Goal: Find specific page/section: Find specific page/section

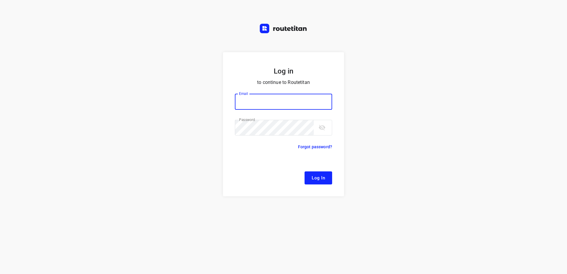
type input "[EMAIL_ADDRESS][DOMAIN_NAME]"
click at [305, 172] on button "Log In" at bounding box center [319, 178] width 28 height 13
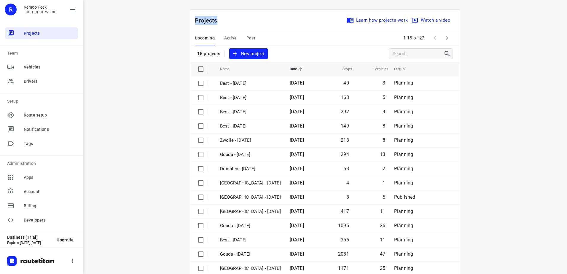
drag, startPoint x: 218, startPoint y: 21, endPoint x: 193, endPoint y: 21, distance: 24.6
click at [195, 21] on p "Projects" at bounding box center [208, 20] width 27 height 9
drag, startPoint x: 193, startPoint y: 21, endPoint x: 186, endPoint y: 20, distance: 7.2
click at [186, 20] on div "Projects Learn how projects work Watch a video 15 projects New project Name Dat…" at bounding box center [325, 149] width 285 height 281
click at [231, 35] on span "Active" at bounding box center [230, 37] width 12 height 7
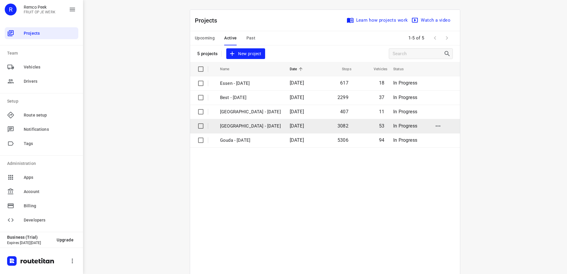
click at [238, 128] on p "[GEOGRAPHIC_DATA] - [DATE]" at bounding box center [250, 126] width 61 height 7
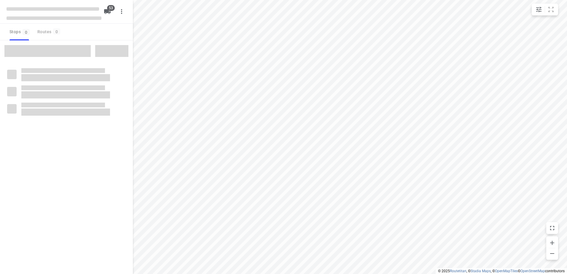
checkbox input "true"
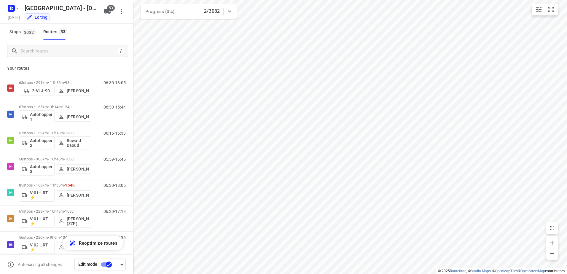
click at [61, 58] on div "/" at bounding box center [66, 50] width 133 height 21
click at [230, 12] on icon at bounding box center [230, 11] width 4 height 2
click at [230, 12] on icon at bounding box center [229, 13] width 7 height 7
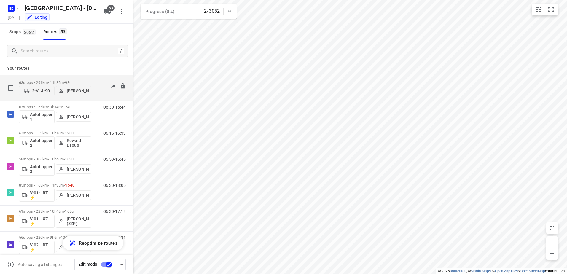
click at [66, 80] on div "63 stops • 291km • 11h35m • 98u 2-VLJ-90 Fikri Mizaz" at bounding box center [55, 87] width 72 height 21
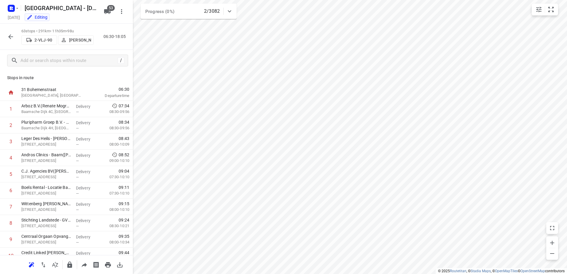
click at [12, 37] on icon "button" at bounding box center [10, 36] width 7 height 7
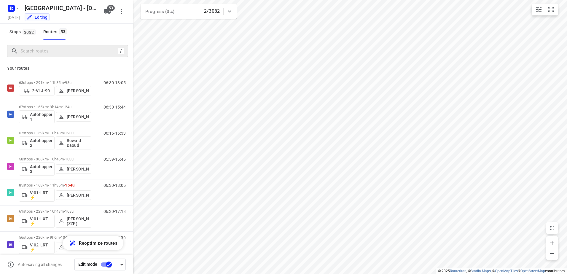
click at [53, 56] on div "/" at bounding box center [67, 51] width 121 height 12
click at [53, 52] on input "Search routes" at bounding box center [68, 51] width 95 height 9
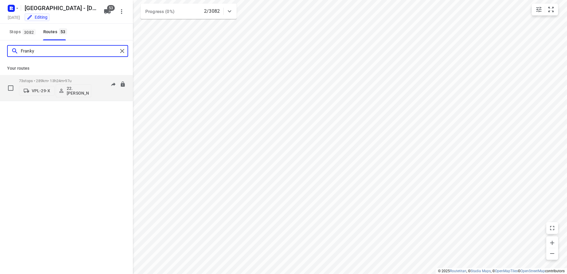
type input "Franky"
click at [52, 78] on div "73 stops • 289km • 13h24m • 97u VPL-29-X 22. [PERSON_NAME]" at bounding box center [55, 88] width 72 height 25
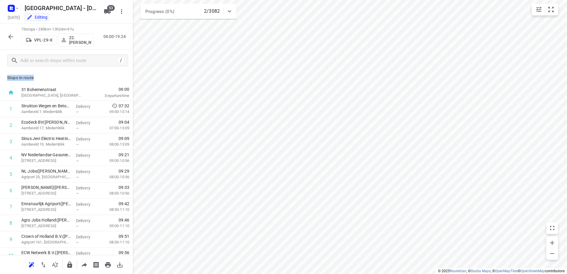
drag, startPoint x: 37, startPoint y: 77, endPoint x: 7, endPoint y: 75, distance: 30.0
click at [7, 75] on p "Stops in route" at bounding box center [66, 78] width 119 height 6
drag, startPoint x: 7, startPoint y: 75, endPoint x: 58, endPoint y: 77, distance: 50.5
click at [58, 77] on p "Stops in route" at bounding box center [66, 78] width 119 height 6
drag, startPoint x: 125, startPoint y: 88, endPoint x: 17, endPoint y: 89, distance: 108.6
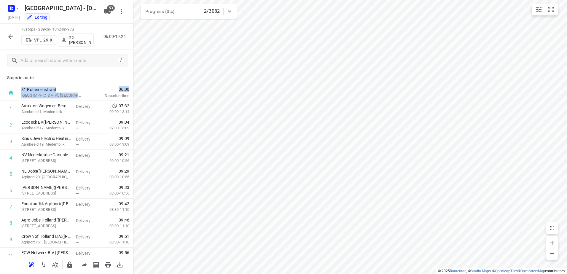
click at [17, 89] on div "[STREET_ADDRESS] 06:00 Departure time" at bounding box center [66, 93] width 133 height 16
drag, startPoint x: 17, startPoint y: 89, endPoint x: 57, endPoint y: 80, distance: 41.4
click at [57, 80] on p "Stops in route" at bounding box center [66, 78] width 119 height 6
drag, startPoint x: 59, startPoint y: 89, endPoint x: 8, endPoint y: 76, distance: 52.4
click at [8, 76] on div "Stops in route 31 Bohemenstraat [GEOGRAPHIC_DATA], [GEOGRAPHIC_DATA] 06:00 Depa…" at bounding box center [66, 163] width 133 height 184
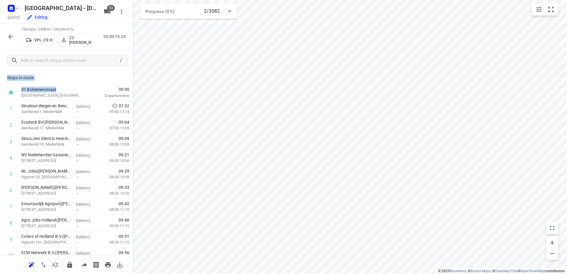
drag, startPoint x: 8, startPoint y: 76, endPoint x: 45, endPoint y: 77, distance: 37.4
click at [45, 77] on p "Stops in route" at bounding box center [66, 78] width 119 height 6
click at [33, 78] on p "Stops in route" at bounding box center [66, 78] width 119 height 6
click at [12, 36] on icon "button" at bounding box center [10, 36] width 7 height 7
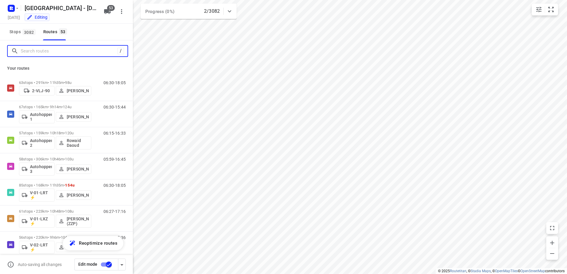
click at [53, 55] on input "Search routes" at bounding box center [69, 51] width 97 height 9
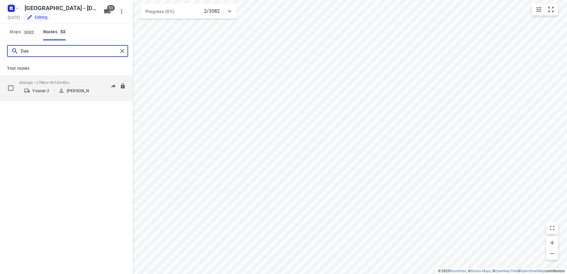
type input "Daa"
click at [72, 78] on div "43 stops • 279km • 8h12m • 82u Youcar 2 [PERSON_NAME]" at bounding box center [55, 87] width 72 height 21
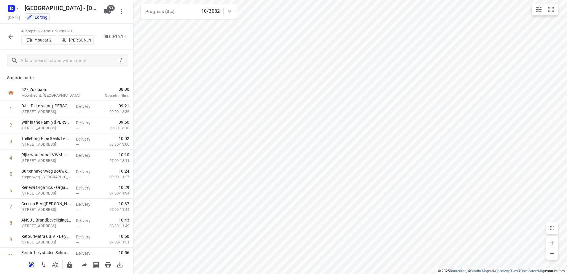
click at [12, 36] on icon "button" at bounding box center [10, 36] width 7 height 7
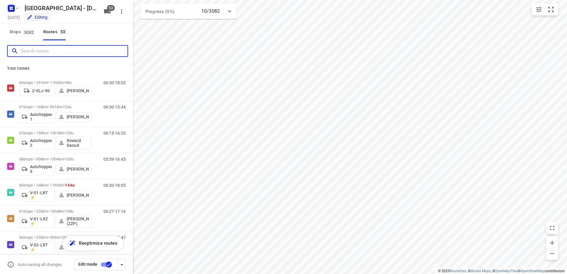
click at [59, 54] on input "Search routes" at bounding box center [74, 51] width 107 height 9
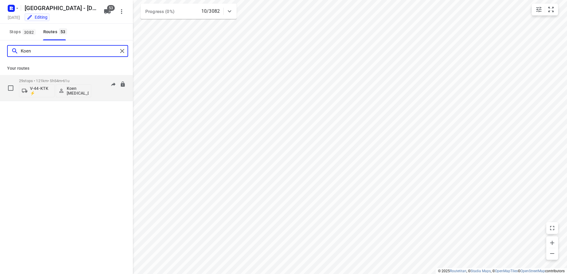
type input "Koen"
click at [77, 79] on p "29 stops • 121km • 5h54m • 61u" at bounding box center [55, 81] width 72 height 4
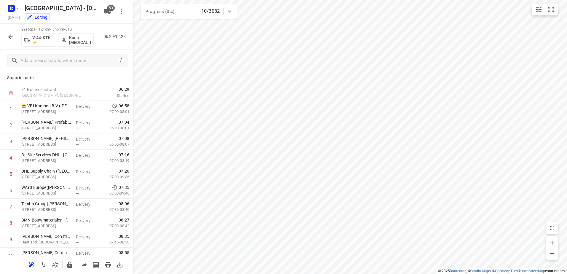
click at [12, 35] on icon "button" at bounding box center [10, 36] width 7 height 7
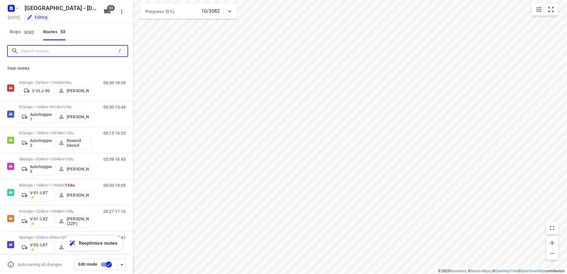
click at [47, 54] on input "Search routes" at bounding box center [68, 51] width 95 height 9
click at [46, 50] on input "Search routes" at bounding box center [74, 51] width 107 height 9
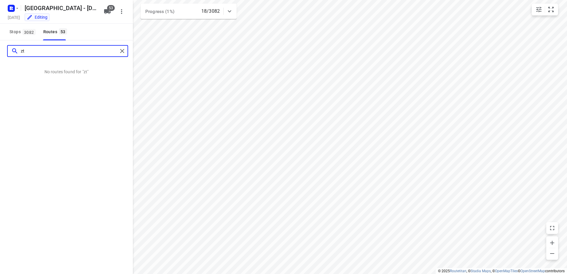
type input "z"
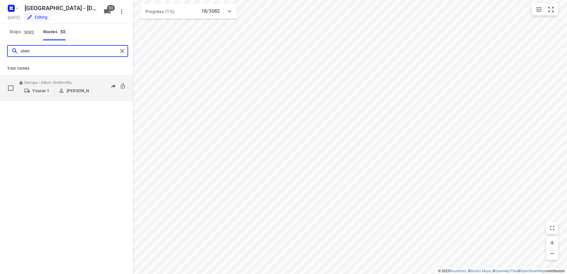
type input "sten"
click at [58, 80] on p "24 stops • 40km • 2h49m • 39u" at bounding box center [55, 82] width 72 height 4
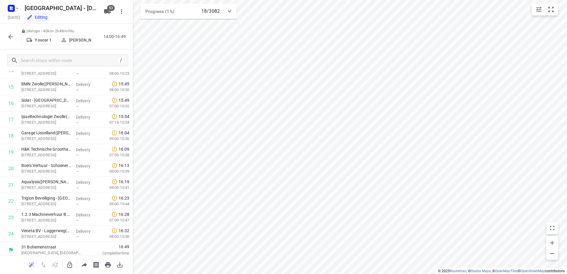
scroll to position [254, 0]
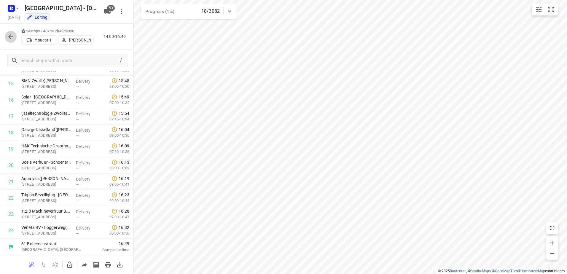
click at [9, 38] on icon "button" at bounding box center [10, 36] width 7 height 7
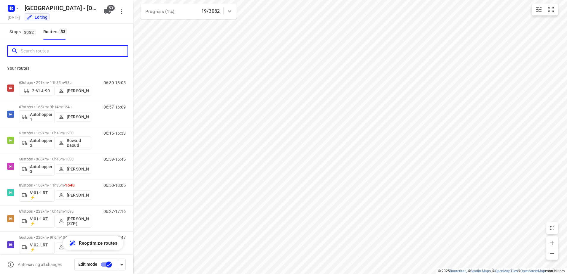
click at [68, 48] on input "Search routes" at bounding box center [74, 51] width 107 height 9
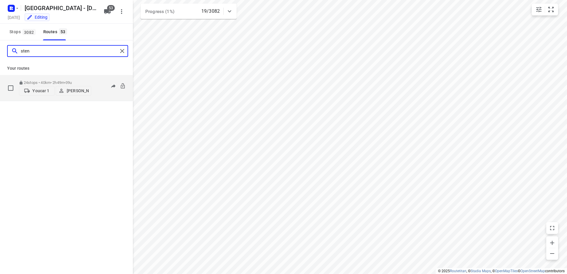
type input "sten"
click at [90, 80] on p "24 stops • 40km • 2h49m • 39u" at bounding box center [55, 82] width 72 height 4
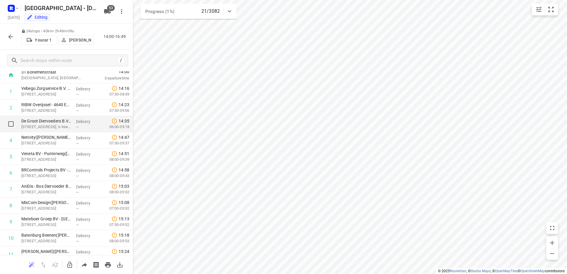
scroll to position [0, 0]
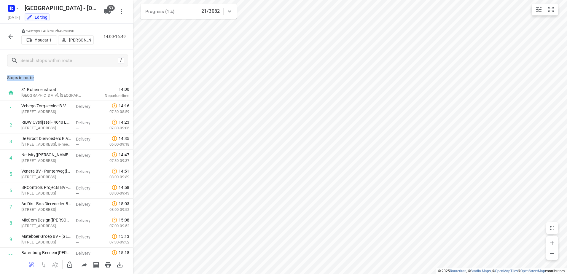
drag, startPoint x: 33, startPoint y: 78, endPoint x: 7, endPoint y: 77, distance: 26.1
click at [7, 77] on div "Stops in route 31 Bohemenstraat [GEOGRAPHIC_DATA], [GEOGRAPHIC_DATA] 14:00 Depa…" at bounding box center [66, 163] width 133 height 184
drag, startPoint x: 7, startPoint y: 77, endPoint x: 30, endPoint y: 76, distance: 23.8
click at [30, 76] on p "Stops in route" at bounding box center [66, 78] width 119 height 6
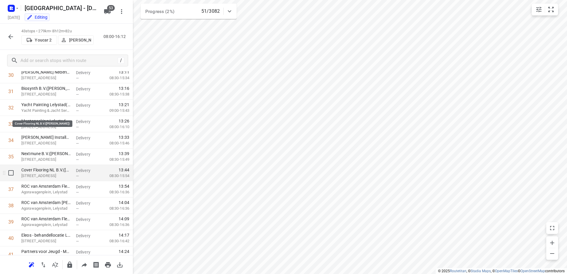
scroll to position [564, 0]
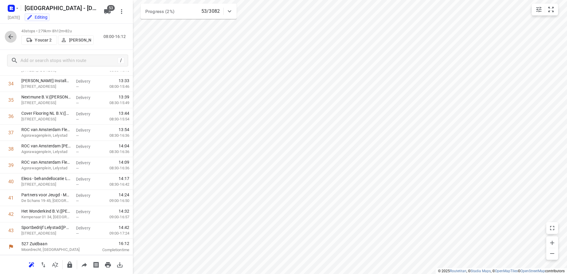
click at [12, 37] on icon "button" at bounding box center [10, 36] width 7 height 7
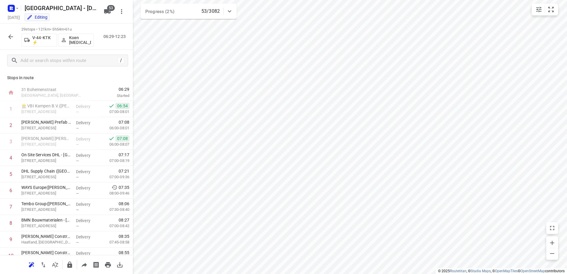
click at [9, 37] on icon "button" at bounding box center [10, 36] width 7 height 7
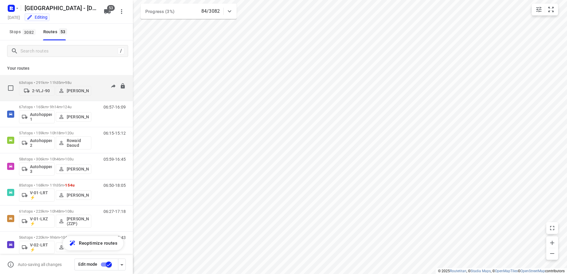
click at [57, 82] on p "63 stops • 291km • 11h35m • 98u" at bounding box center [55, 82] width 72 height 4
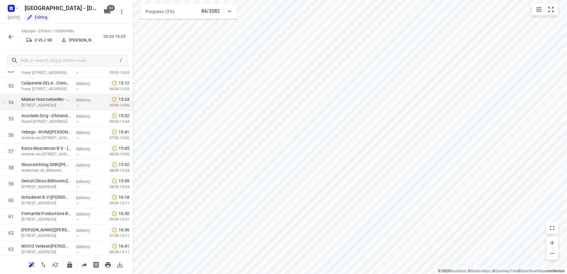
scroll to position [890, 0]
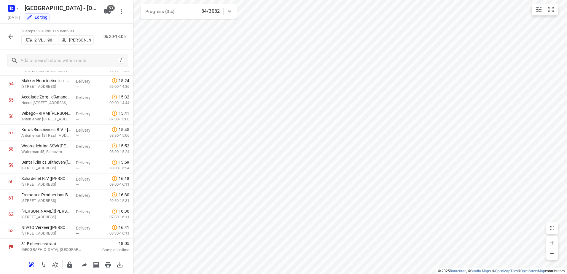
click at [8, 36] on icon "button" at bounding box center [10, 36] width 7 height 7
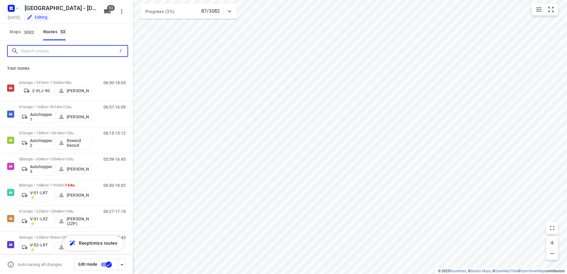
click at [100, 51] on input "Search routes" at bounding box center [69, 51] width 97 height 9
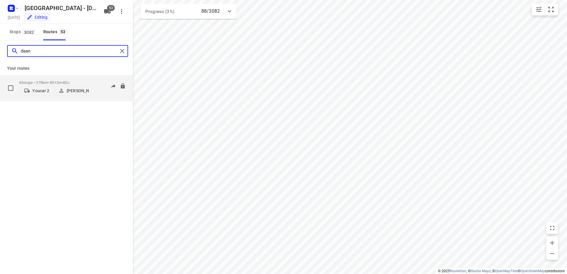
type input "daan"
click at [60, 80] on p "43 stops • 279km • 8h12m • 82u" at bounding box center [55, 82] width 72 height 4
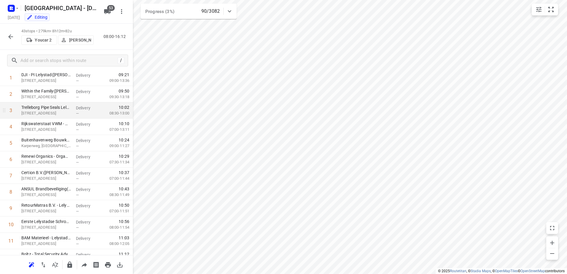
scroll to position [0, 0]
